Goal: Task Accomplishment & Management: Manage account settings

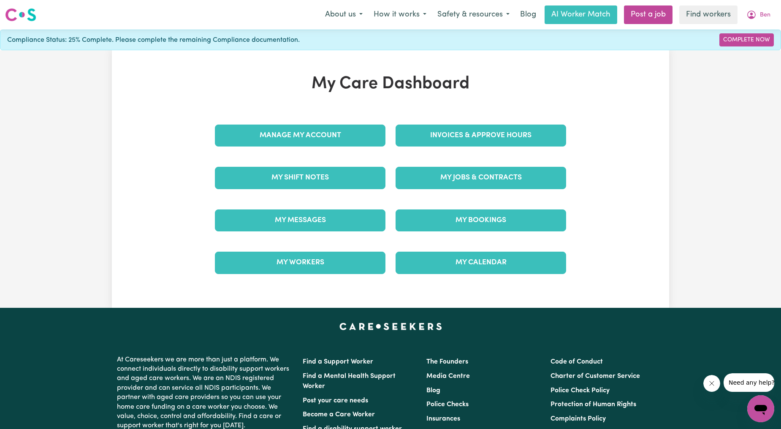
click at [664, 64] on div "My Care Dashboard Manage My Account Invoices & Approve Hours My Shift Notes My …" at bounding box center [390, 179] width 557 height 258
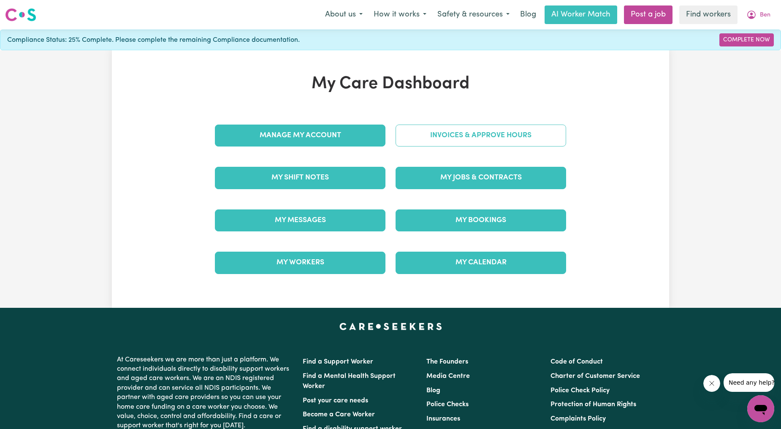
click at [430, 129] on link "Invoices & Approve Hours" at bounding box center [481, 136] width 171 height 22
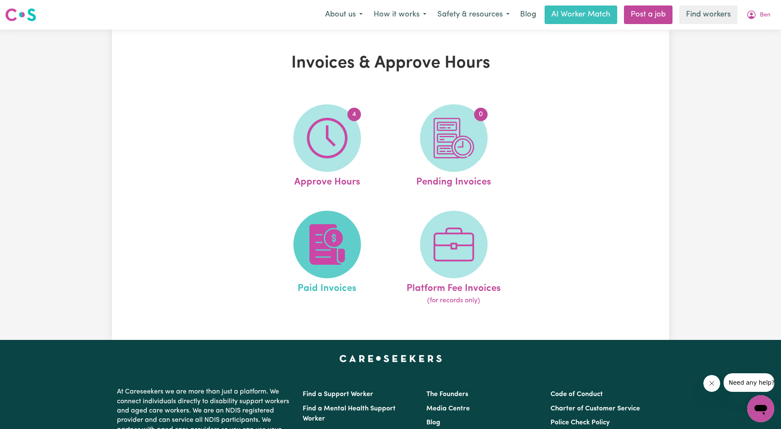
click at [323, 251] on img at bounding box center [327, 244] width 41 height 41
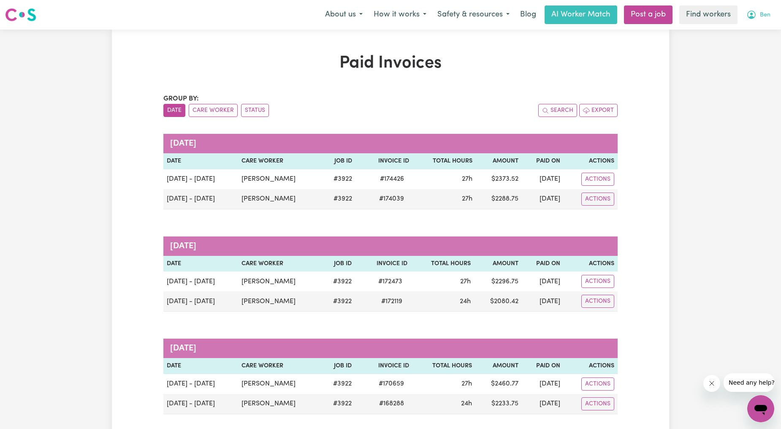
click at [774, 10] on button "Ben" at bounding box center [758, 15] width 35 height 18
click at [742, 35] on link "My Dashboard" at bounding box center [742, 33] width 67 height 16
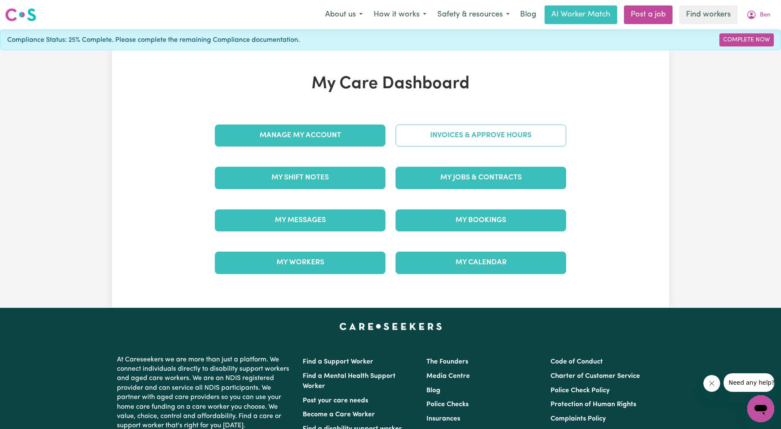
click at [458, 125] on link "Invoices & Approve Hours" at bounding box center [481, 136] width 171 height 22
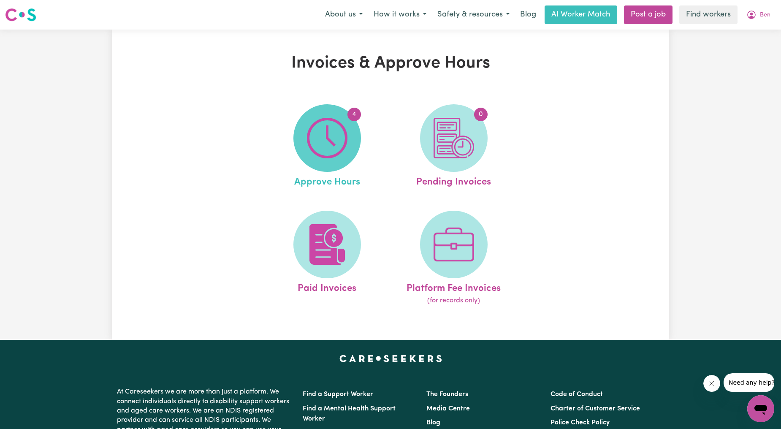
click at [350, 141] on span "4" at bounding box center [327, 138] width 68 height 68
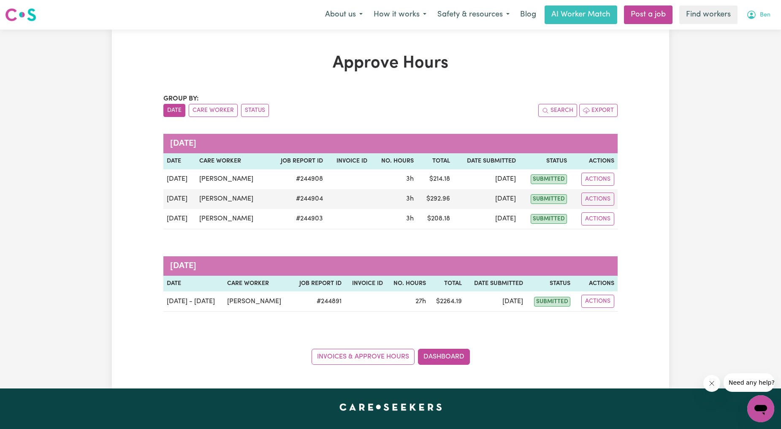
click at [745, 19] on button "Ben" at bounding box center [758, 15] width 35 height 18
click at [737, 35] on link "My Dashboard" at bounding box center [742, 33] width 67 height 16
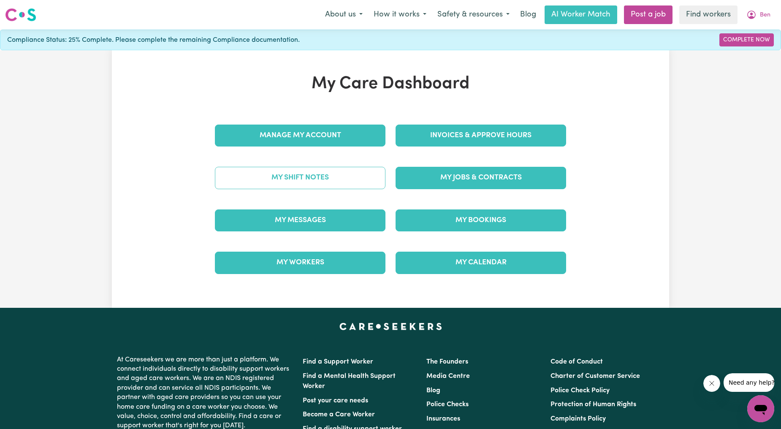
click at [341, 175] on link "My Shift Notes" at bounding box center [300, 178] width 171 height 22
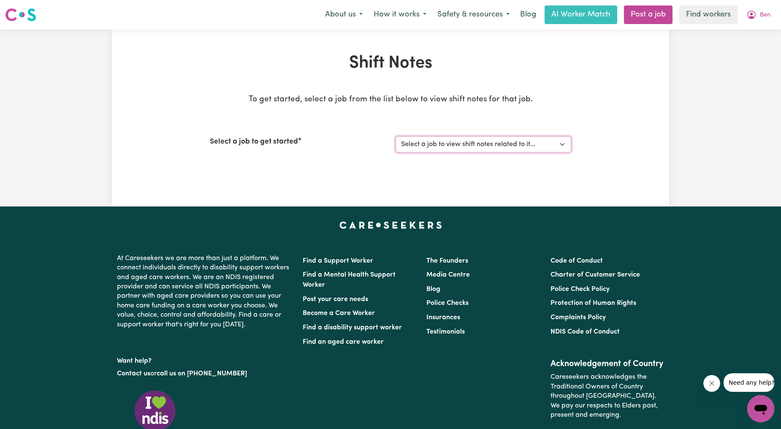
click at [436, 140] on select "Select a job to view shift notes related to it... [[PERSON_NAME] (NDIS 43155951…" at bounding box center [484, 144] width 176 height 16
select select "3922"
click at [396, 136] on select "Select a job to view shift notes related to it... [[PERSON_NAME] (NDIS 43155951…" at bounding box center [484, 144] width 176 height 16
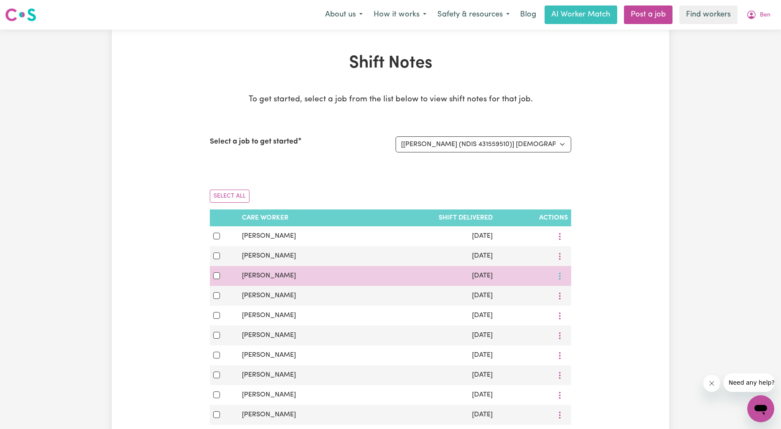
click at [558, 276] on icon "More options" at bounding box center [560, 276] width 8 height 8
click at [564, 289] on link "View Shift Note" at bounding box center [590, 295] width 70 height 17
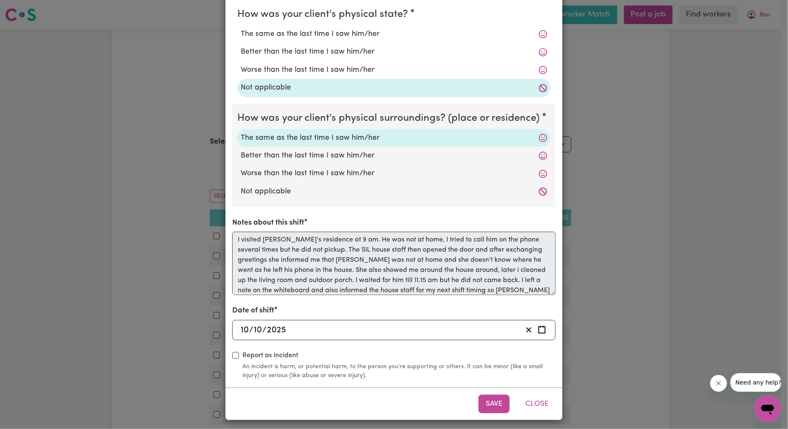
scroll to position [3, 0]
click at [176, 267] on div "Shift Note ( [DATE] ) How was your client's mental state? The same as the last …" at bounding box center [394, 214] width 788 height 429
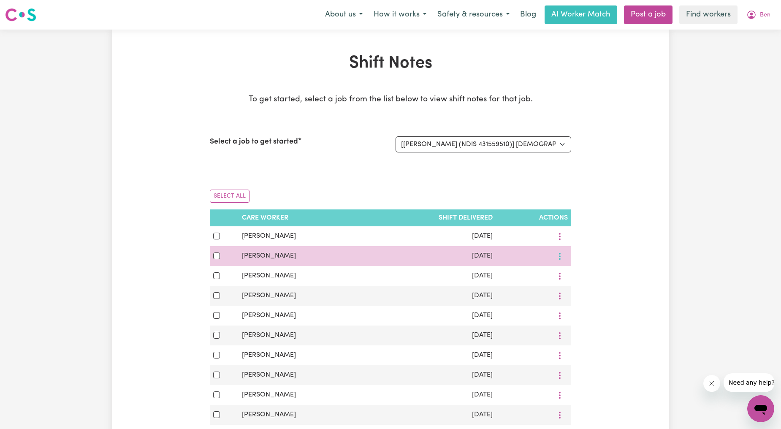
click at [564, 258] on button "More options" at bounding box center [560, 256] width 16 height 13
click at [570, 271] on link "View Shift Note" at bounding box center [590, 275] width 70 height 17
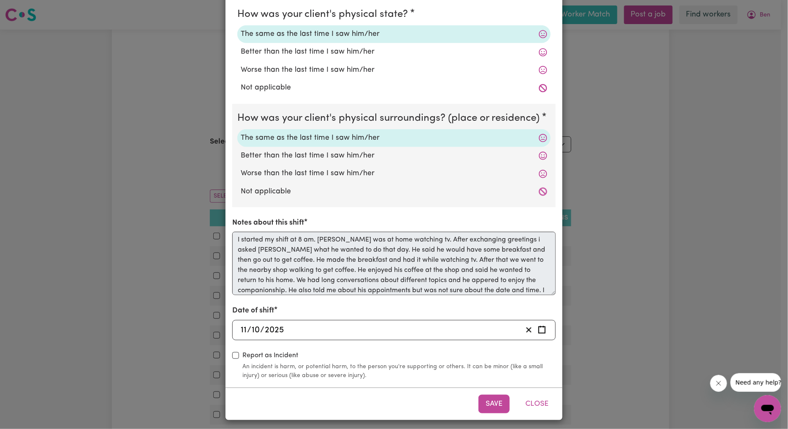
scroll to position [34, 0]
click at [149, 246] on div "Shift Note ( [DATE] ) How was your client's mental state? The same as the last …" at bounding box center [394, 214] width 788 height 429
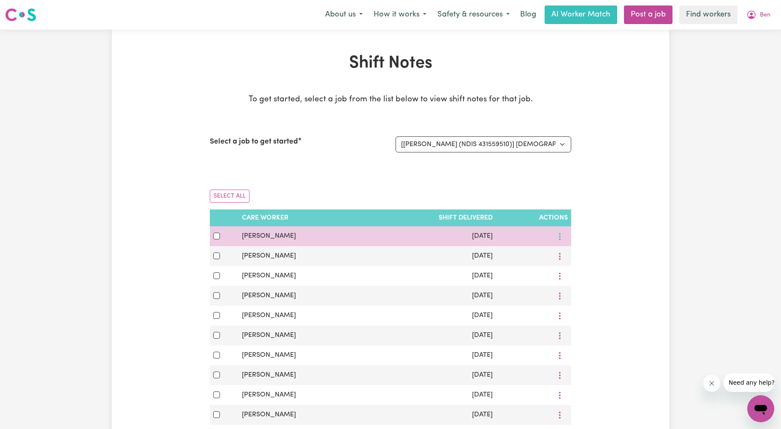
click at [560, 236] on circle "More options" at bounding box center [560, 237] width 2 height 2
click at [572, 259] on span "View Shift Note" at bounding box center [595, 255] width 46 height 7
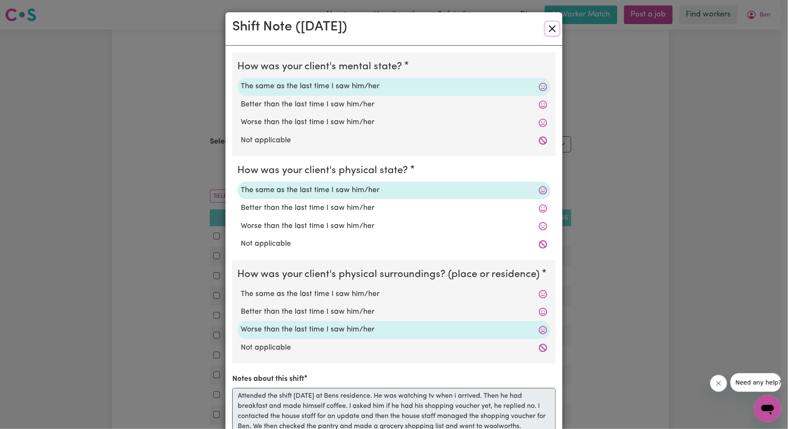
click at [546, 24] on button "Close" at bounding box center [553, 29] width 14 height 14
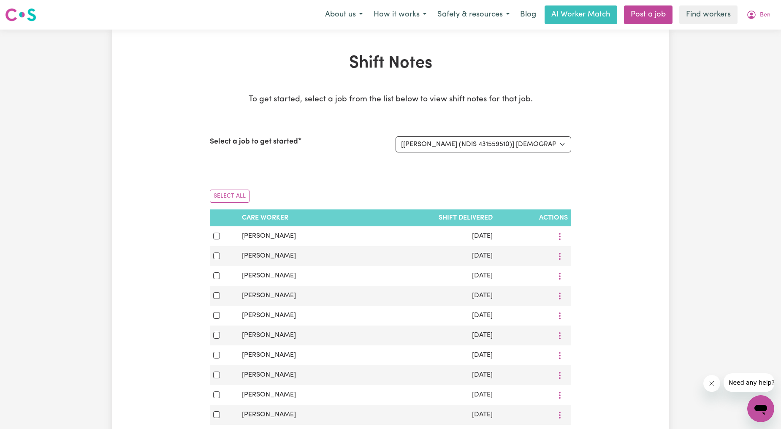
drag, startPoint x: 765, startPoint y: 13, endPoint x: 787, endPoint y: 34, distance: 30.5
click at [763, 19] on span "Ben" at bounding box center [765, 15] width 11 height 9
click at [745, 50] on link "Logout" at bounding box center [742, 49] width 67 height 16
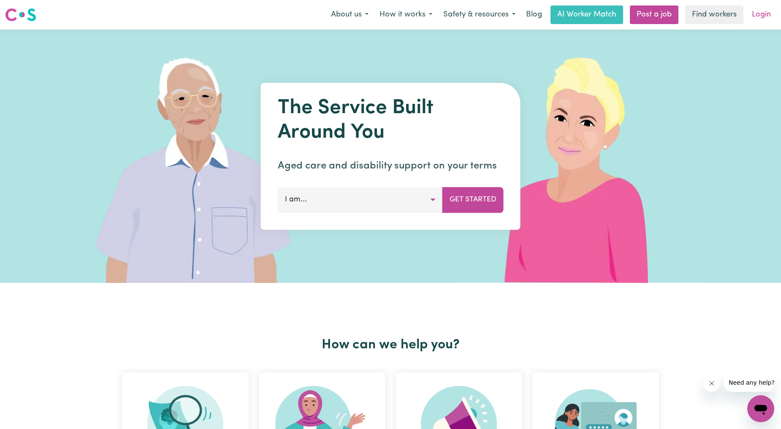
click at [761, 14] on link "Login" at bounding box center [761, 14] width 29 height 19
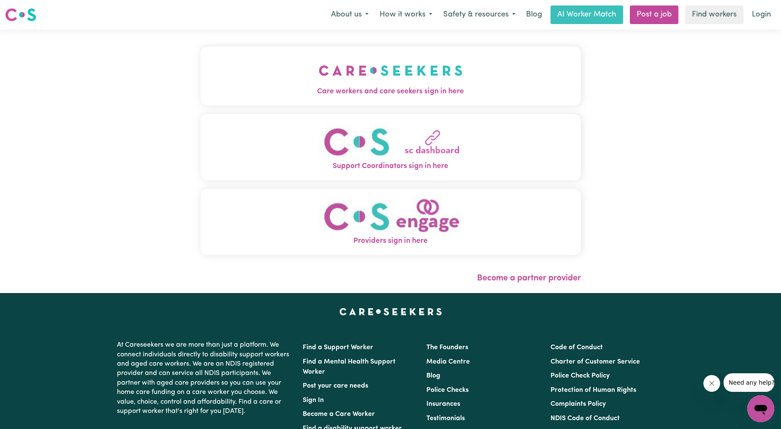
click at [327, 56] on img "Care workers and care seekers sign in here" at bounding box center [391, 70] width 144 height 31
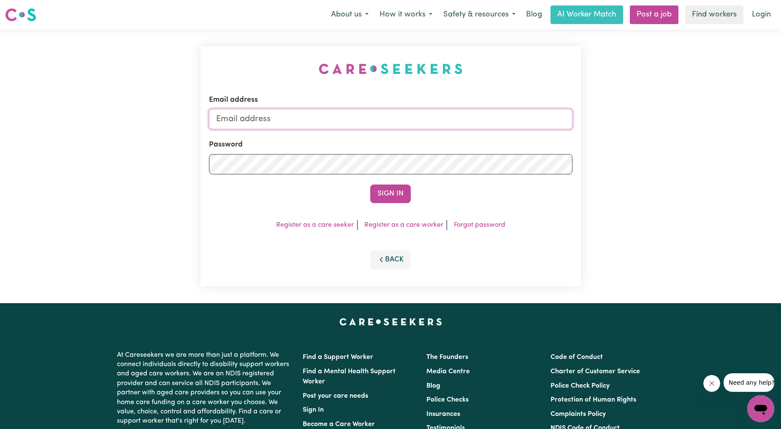
click at [344, 110] on input "Email address" at bounding box center [391, 119] width 364 height 20
drag, startPoint x: 260, startPoint y: 113, endPoint x: 417, endPoint y: 133, distance: 158.7
click at [417, 133] on form "Email address [EMAIL_ADDRESS][PERSON_NAME][DOMAIN_NAME] Password Sign In" at bounding box center [391, 149] width 364 height 109
type input "[EMAIL_ADDRESS][DOMAIN_NAME]"
click at [383, 190] on button "Sign In" at bounding box center [390, 194] width 41 height 19
